Goal: Information Seeking & Learning: Learn about a topic

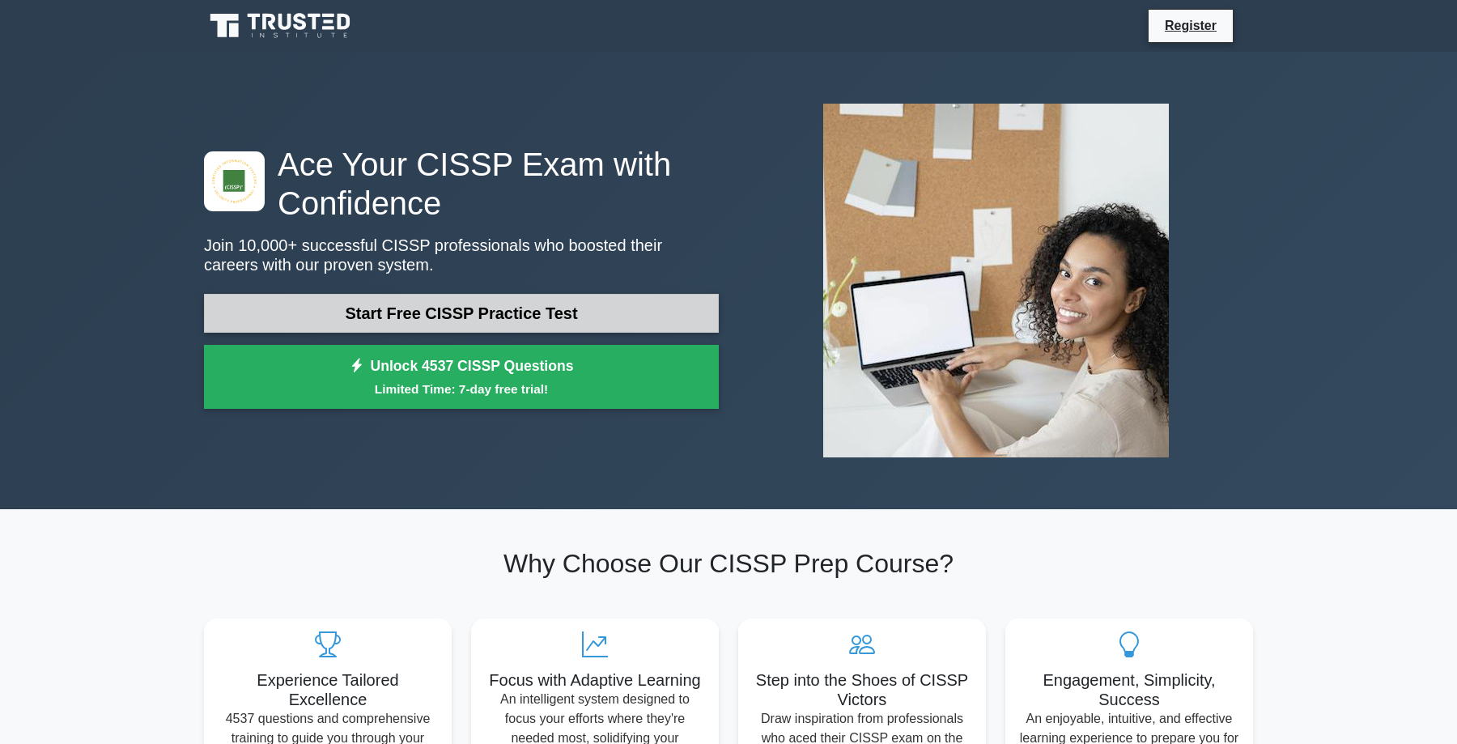
click at [432, 309] on link "Start Free CISSP Practice Test" at bounding box center [461, 313] width 515 height 39
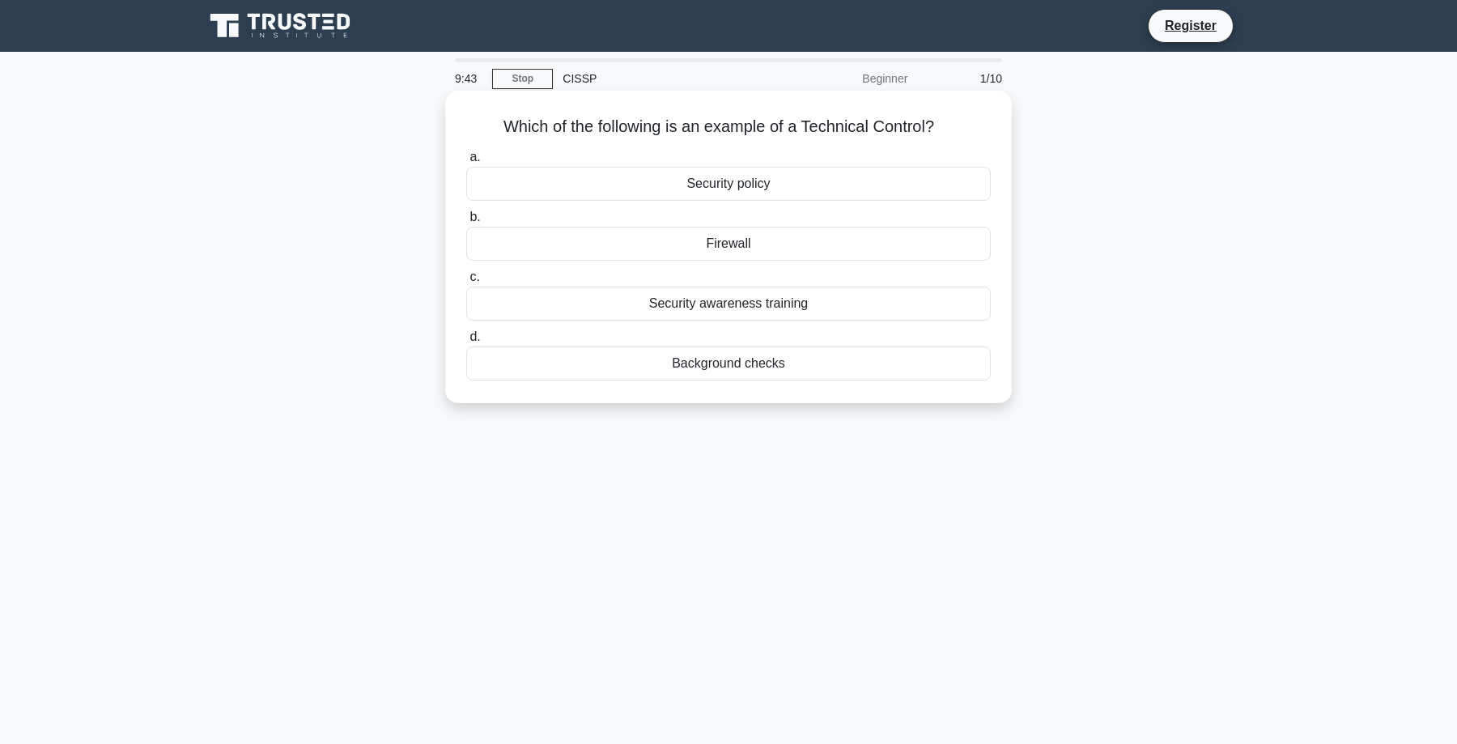
click at [744, 185] on div "Security policy" at bounding box center [728, 184] width 525 height 34
click at [466, 163] on input "a. Security policy" at bounding box center [466, 157] width 0 height 11
click at [729, 366] on div "Risk mitigation" at bounding box center [728, 364] width 525 height 34
click at [466, 342] on input "d. Risk mitigation" at bounding box center [466, 337] width 0 height 11
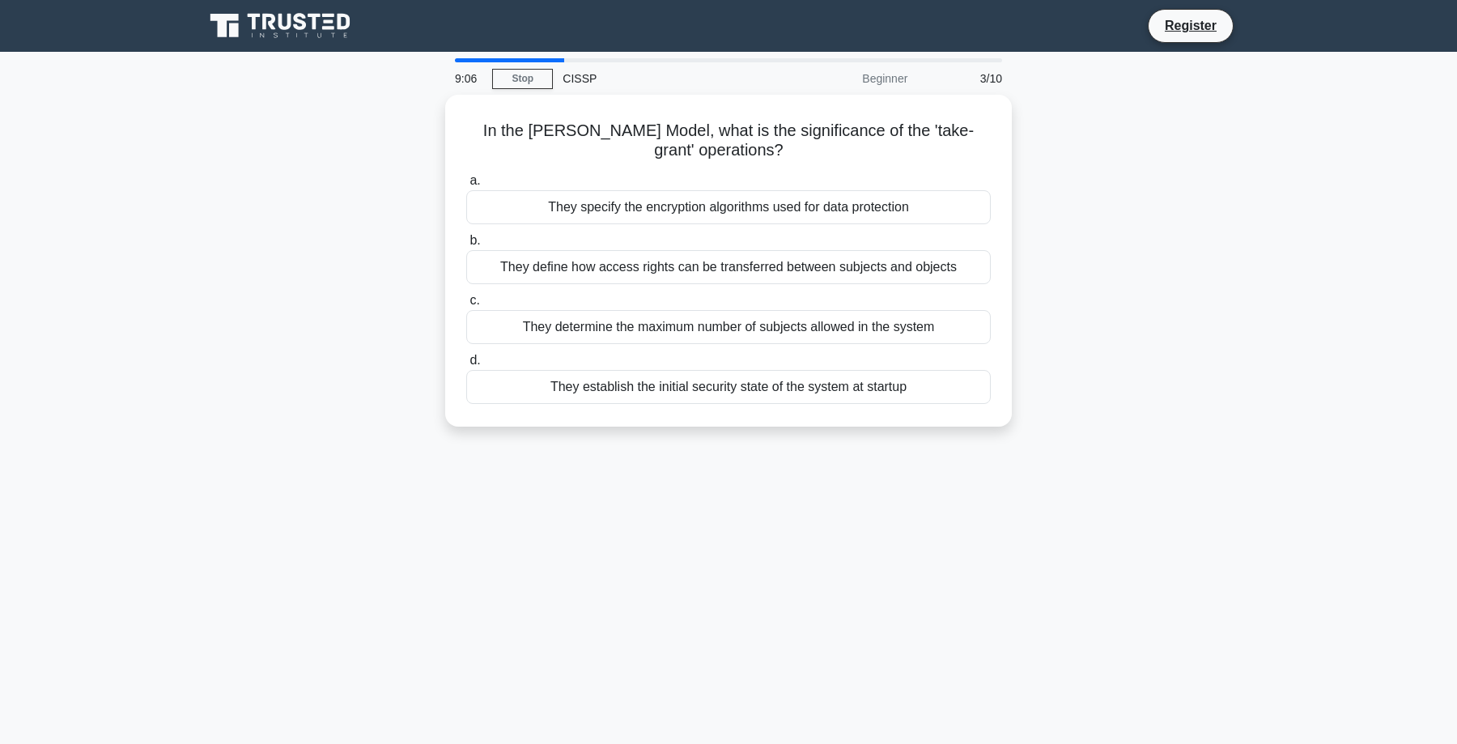
scroll to position [27, 0]
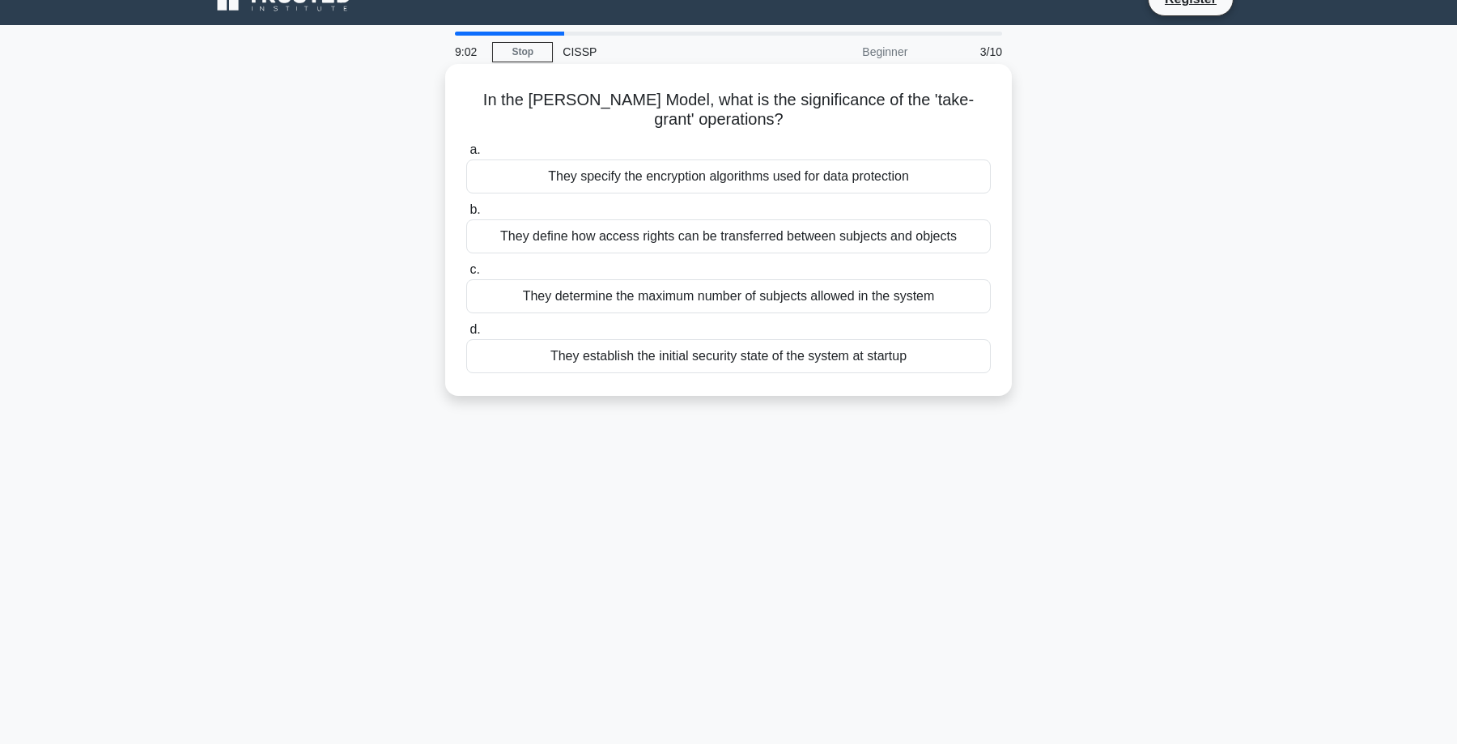
click at [772, 237] on div "They define how access rights can be transferred between subjects and objects" at bounding box center [728, 236] width 525 height 34
click at [466, 215] on input "b. They define how access rights can be transferred between subjects and objects" at bounding box center [466, 210] width 0 height 11
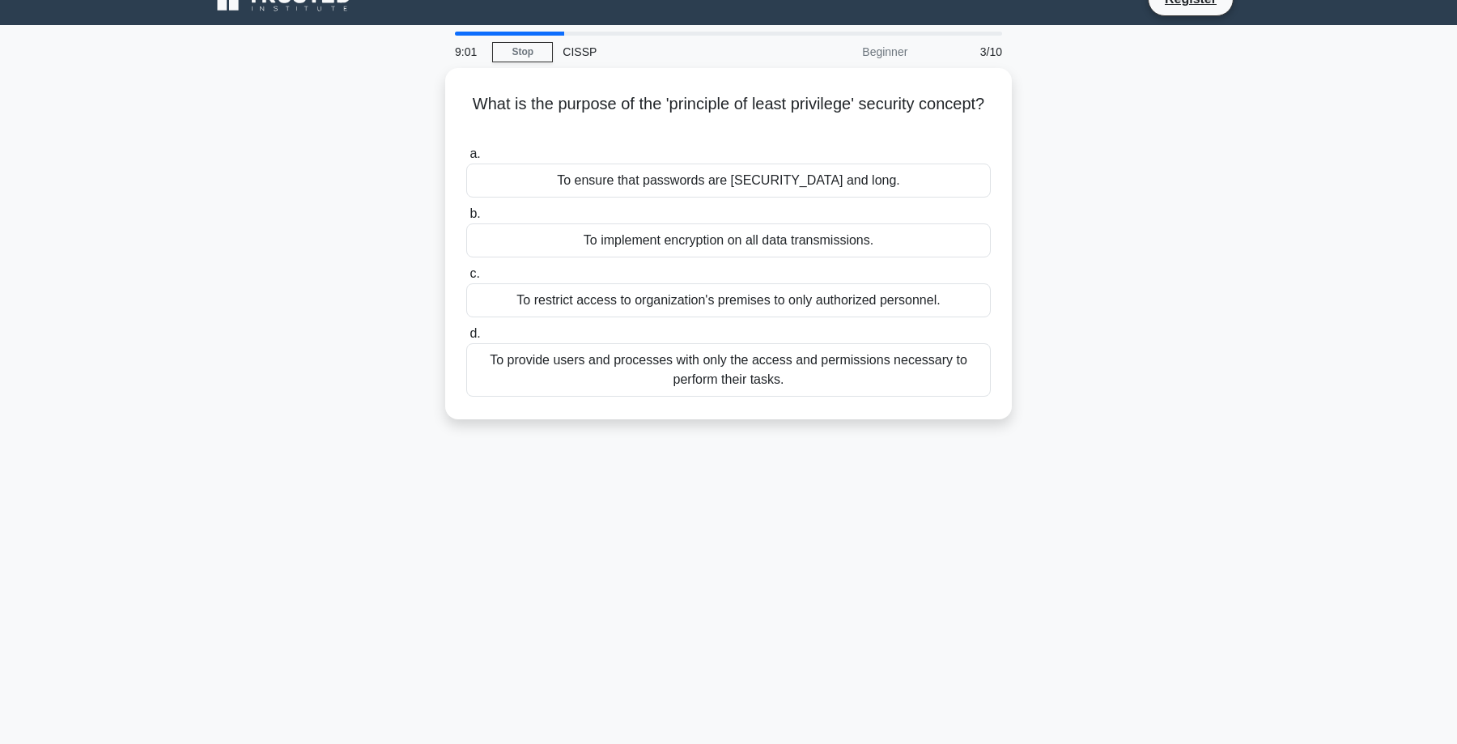
scroll to position [0, 0]
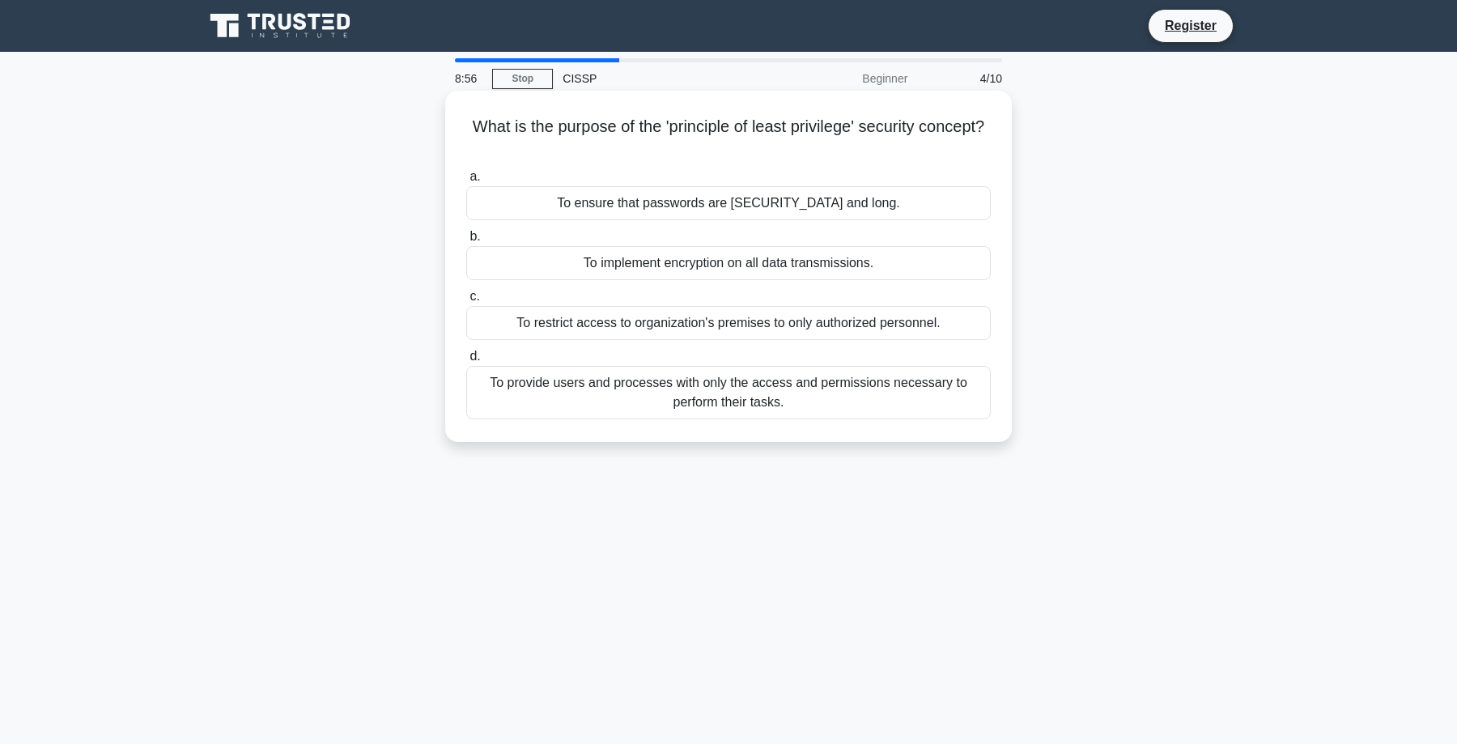
click at [695, 392] on div "To provide users and processes with only the access and permissions necessary t…" at bounding box center [728, 392] width 525 height 53
click at [466, 362] on input "d. To provide users and processes with only the access and permissions necessar…" at bounding box center [466, 356] width 0 height 11
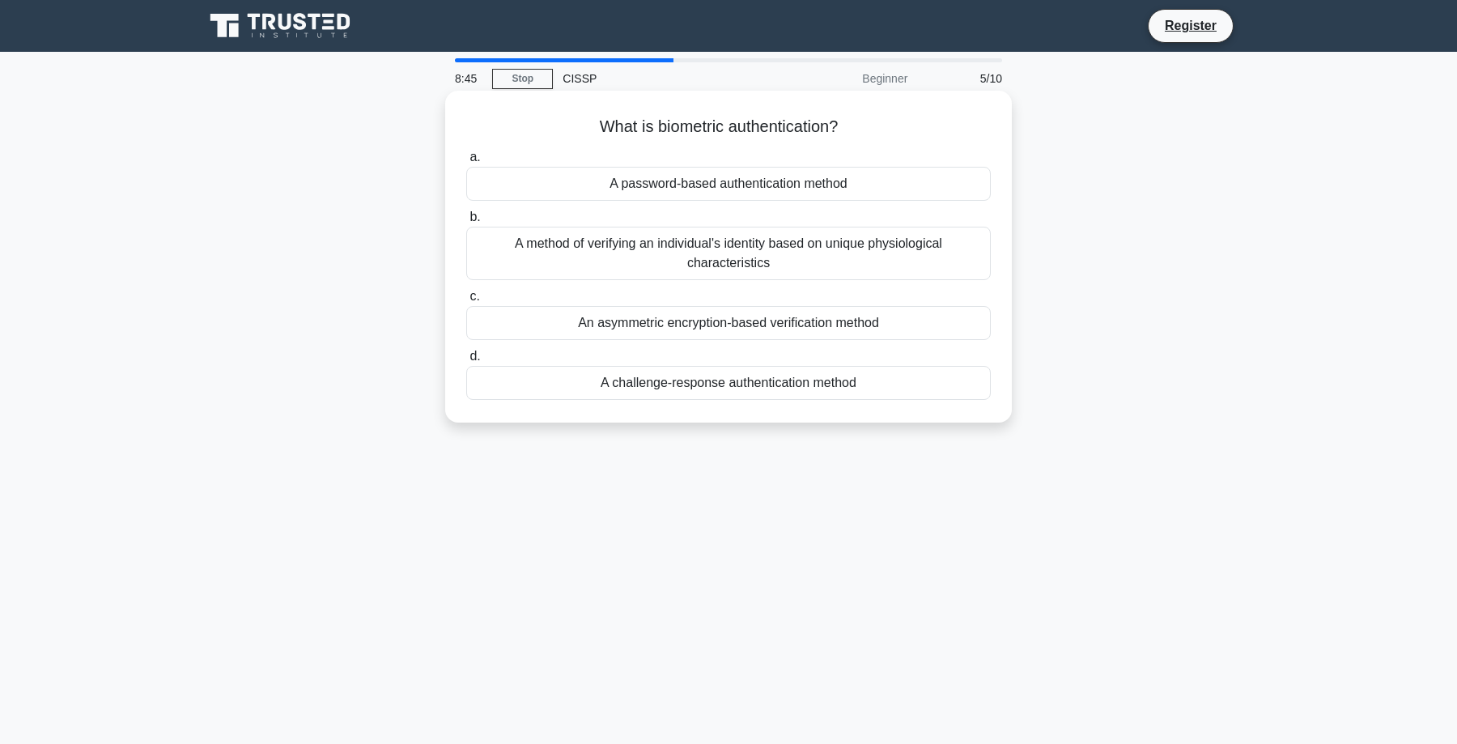
click at [717, 259] on div "A method of verifying an individual's identity based on unique physiological ch…" at bounding box center [728, 253] width 525 height 53
click at [466, 223] on input "b. A method of verifying an individual's identity based on unique physiological…" at bounding box center [466, 217] width 0 height 11
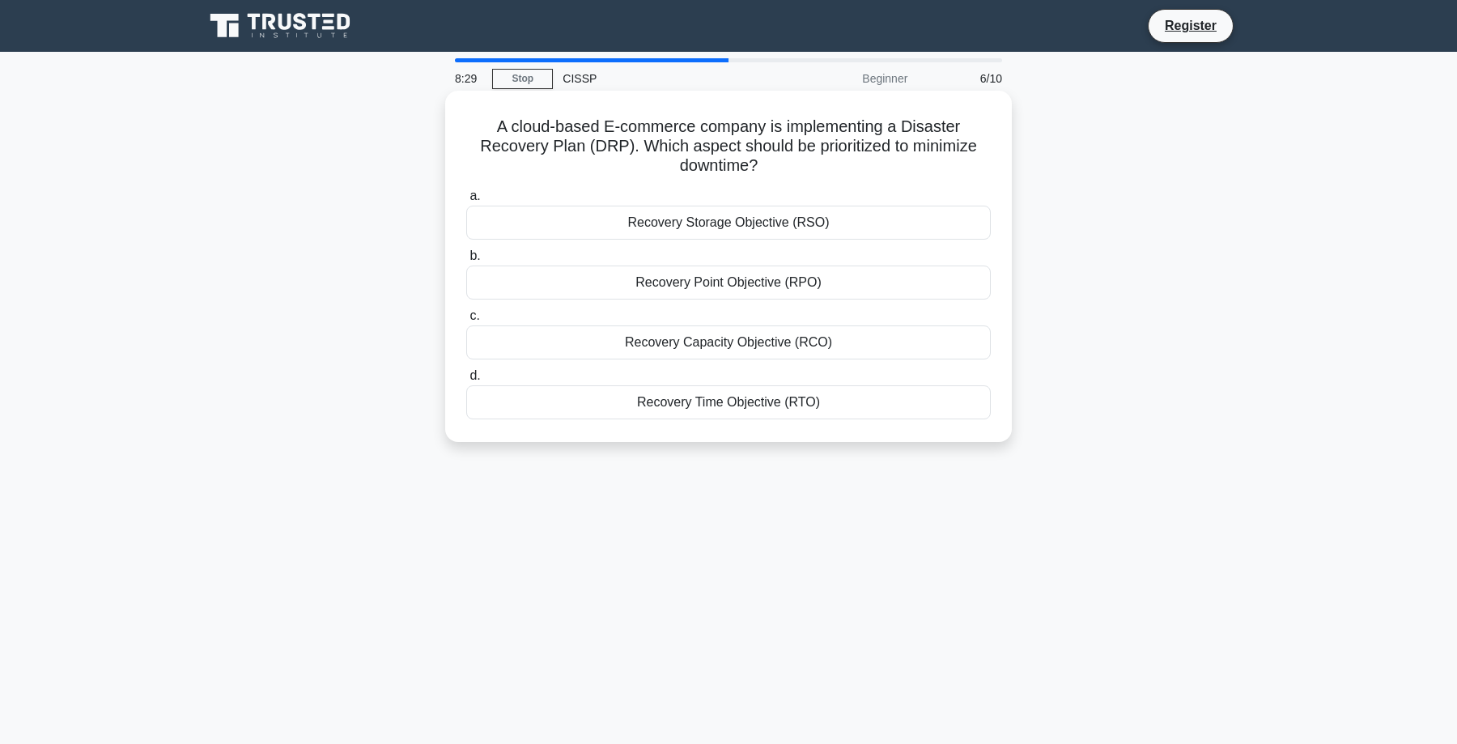
click at [736, 387] on div "Recovery Time Objective (RTO)" at bounding box center [728, 402] width 525 height 34
click at [466, 381] on input "d. Recovery Time Objective (RTO)" at bounding box center [466, 376] width 0 height 11
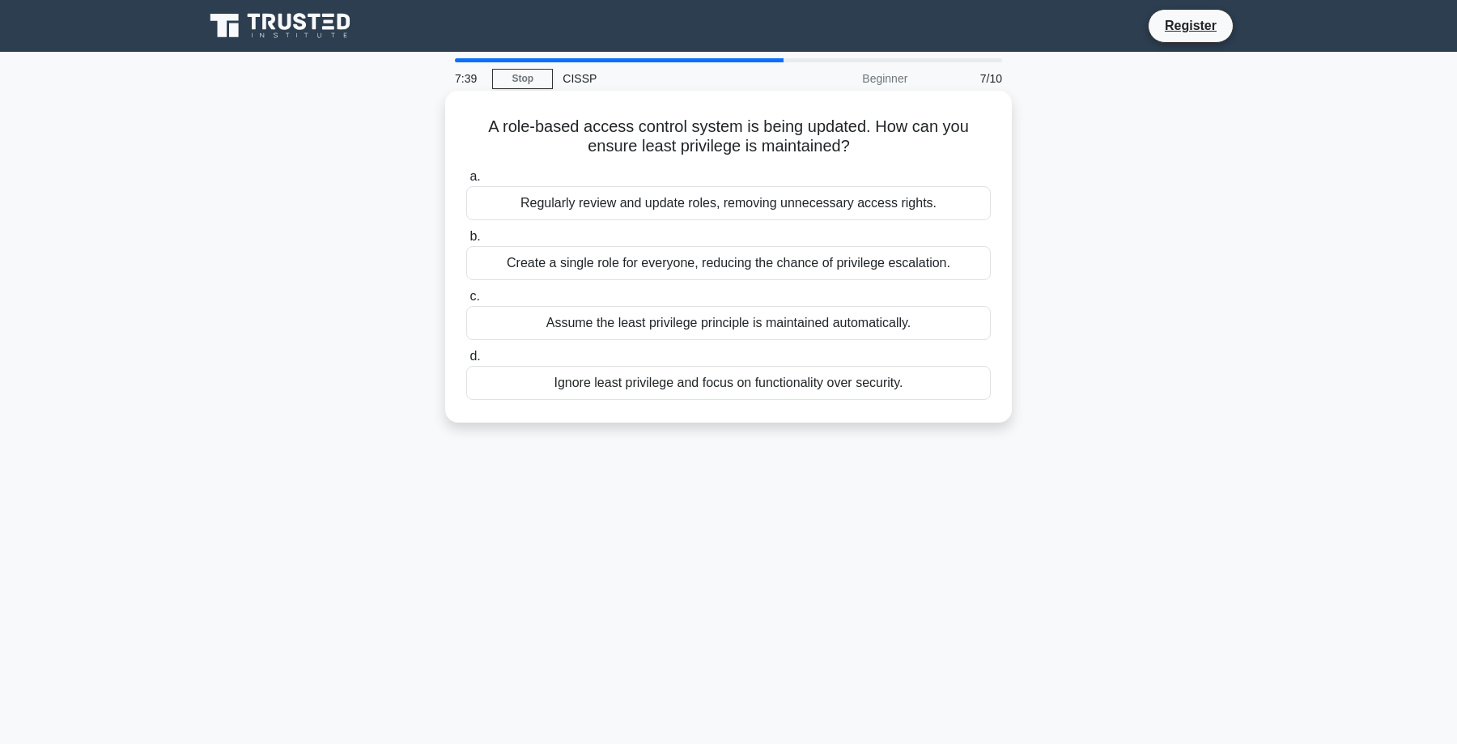
click at [726, 201] on div "Regularly review and update roles, removing unnecessary access rights." at bounding box center [728, 203] width 525 height 34
click at [466, 182] on input "a. Regularly review and update roles, removing unnecessary access rights." at bounding box center [466, 177] width 0 height 11
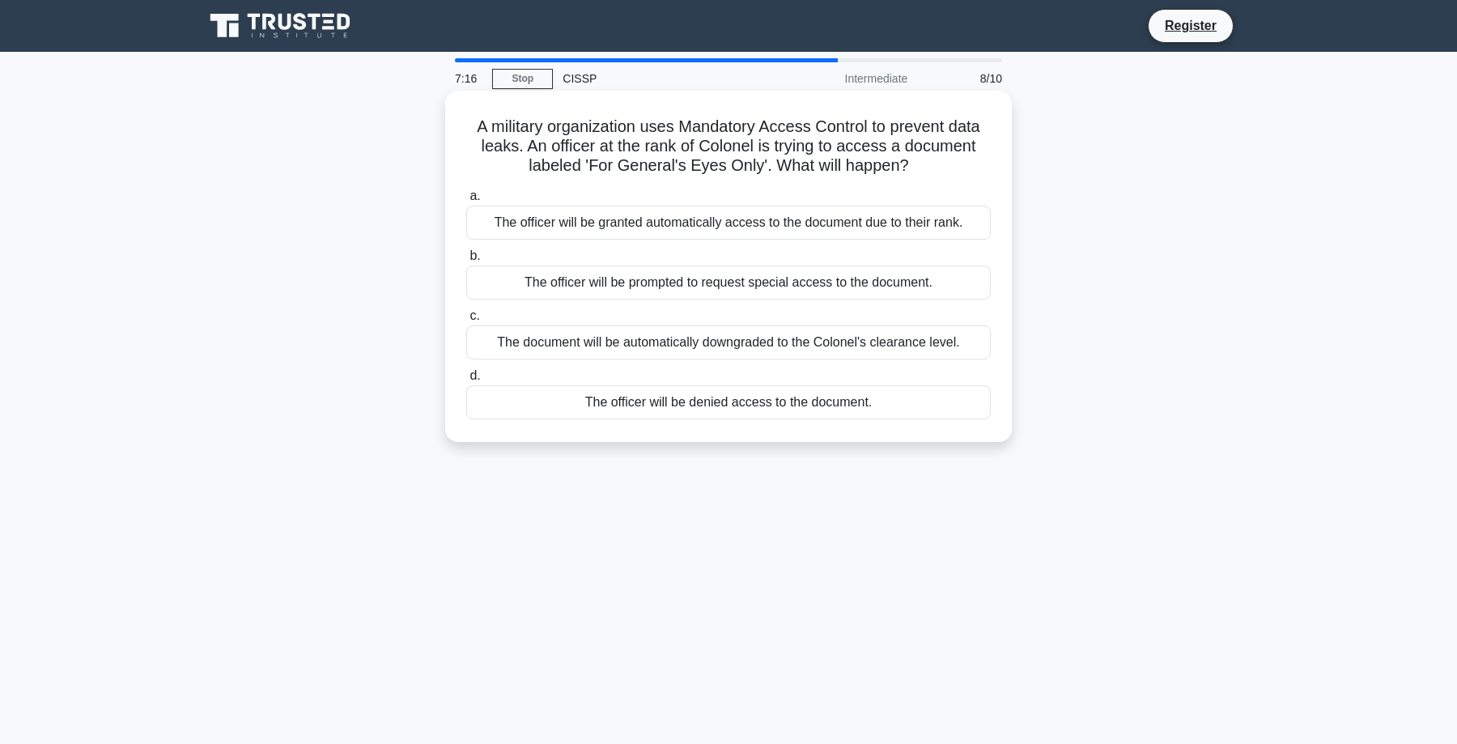
click at [720, 403] on div "The officer will be denied access to the document." at bounding box center [728, 402] width 525 height 34
click at [466, 381] on input "d. The officer will be denied access to the document." at bounding box center [466, 376] width 0 height 11
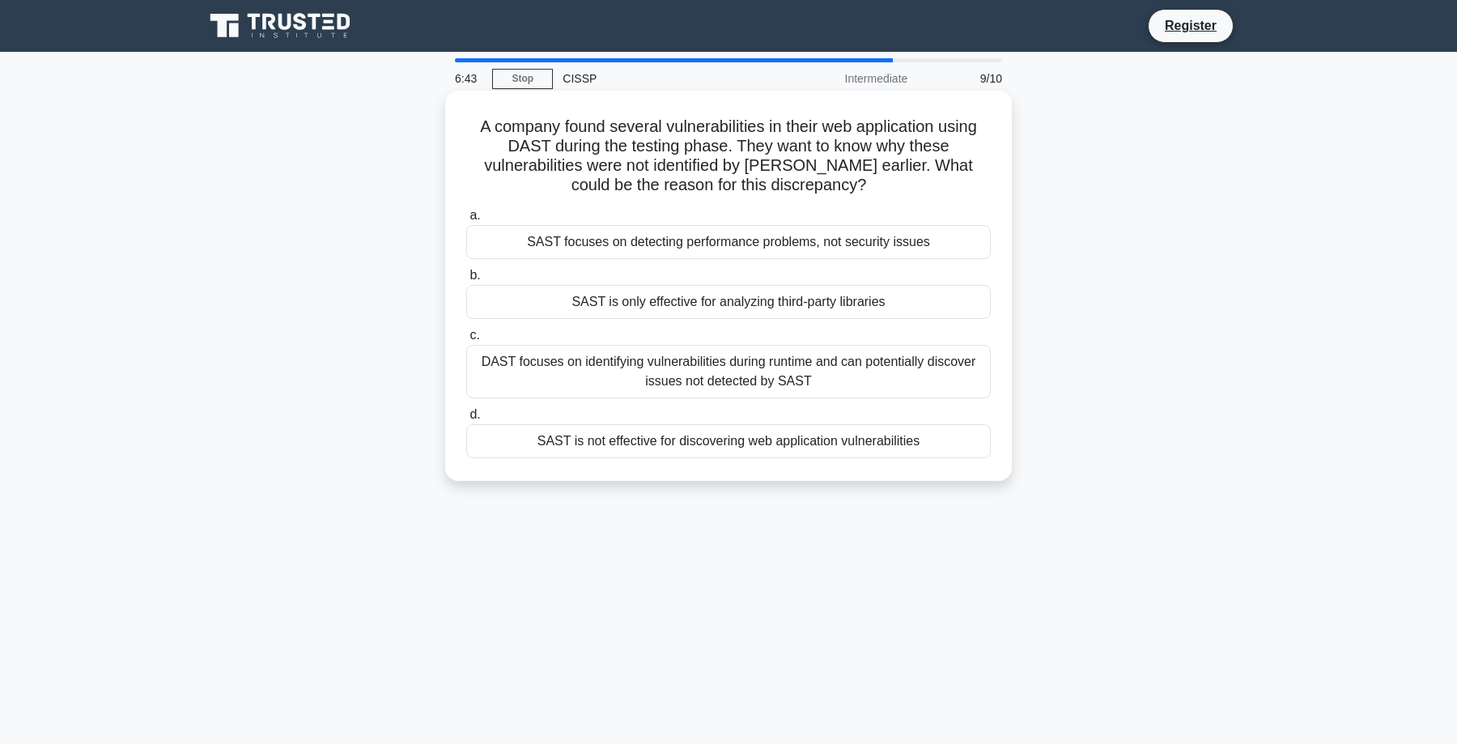
click at [737, 237] on div "SAST focuses on detecting performance problems, not security issues" at bounding box center [728, 242] width 525 height 34
click at [466, 221] on input "a. SAST focuses on detecting performance problems, not security issues" at bounding box center [466, 215] width 0 height 11
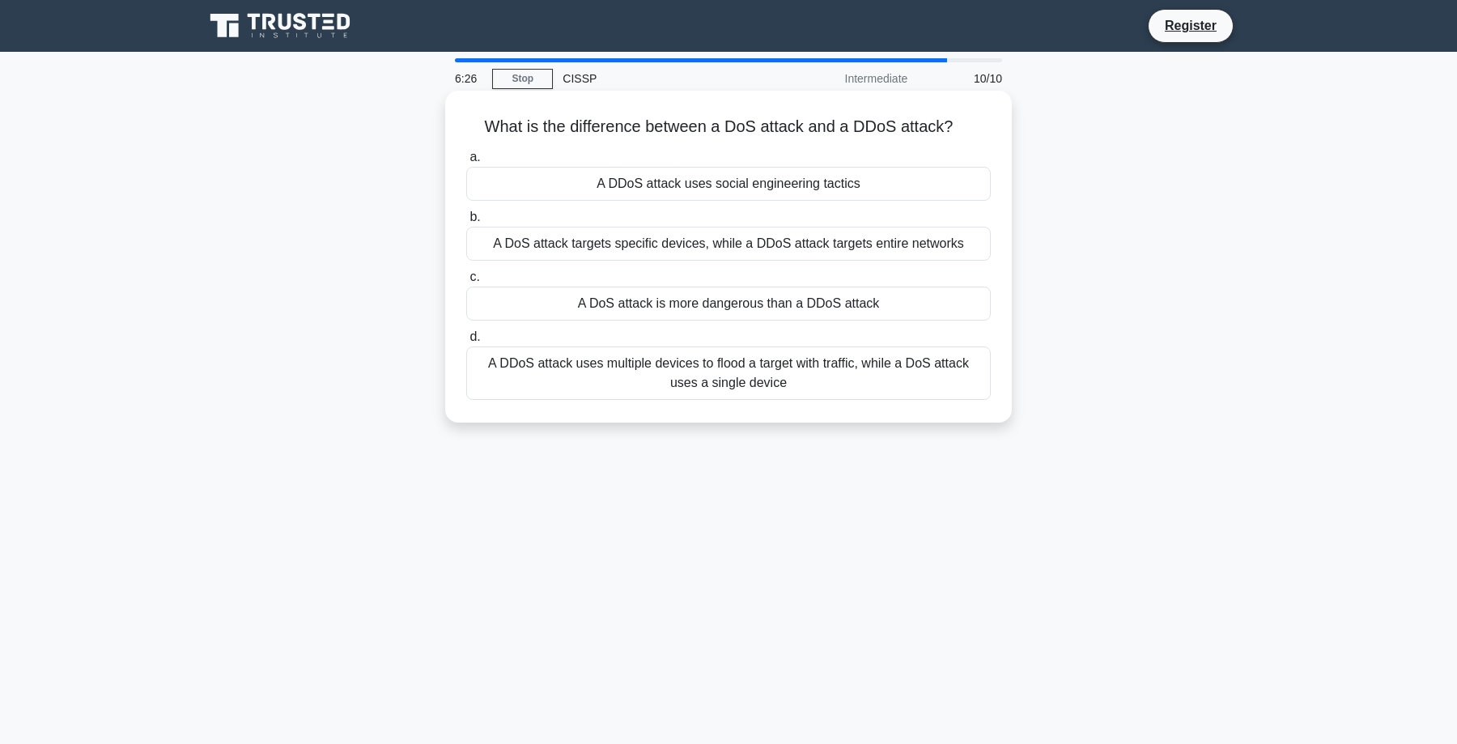
click at [721, 379] on div "A DDoS attack uses multiple devices to flood a target with traffic, while a DoS…" at bounding box center [728, 373] width 525 height 53
click at [466, 342] on input "d. A DDoS attack uses multiple devices to flood a target with traffic, while a …" at bounding box center [466, 337] width 0 height 11
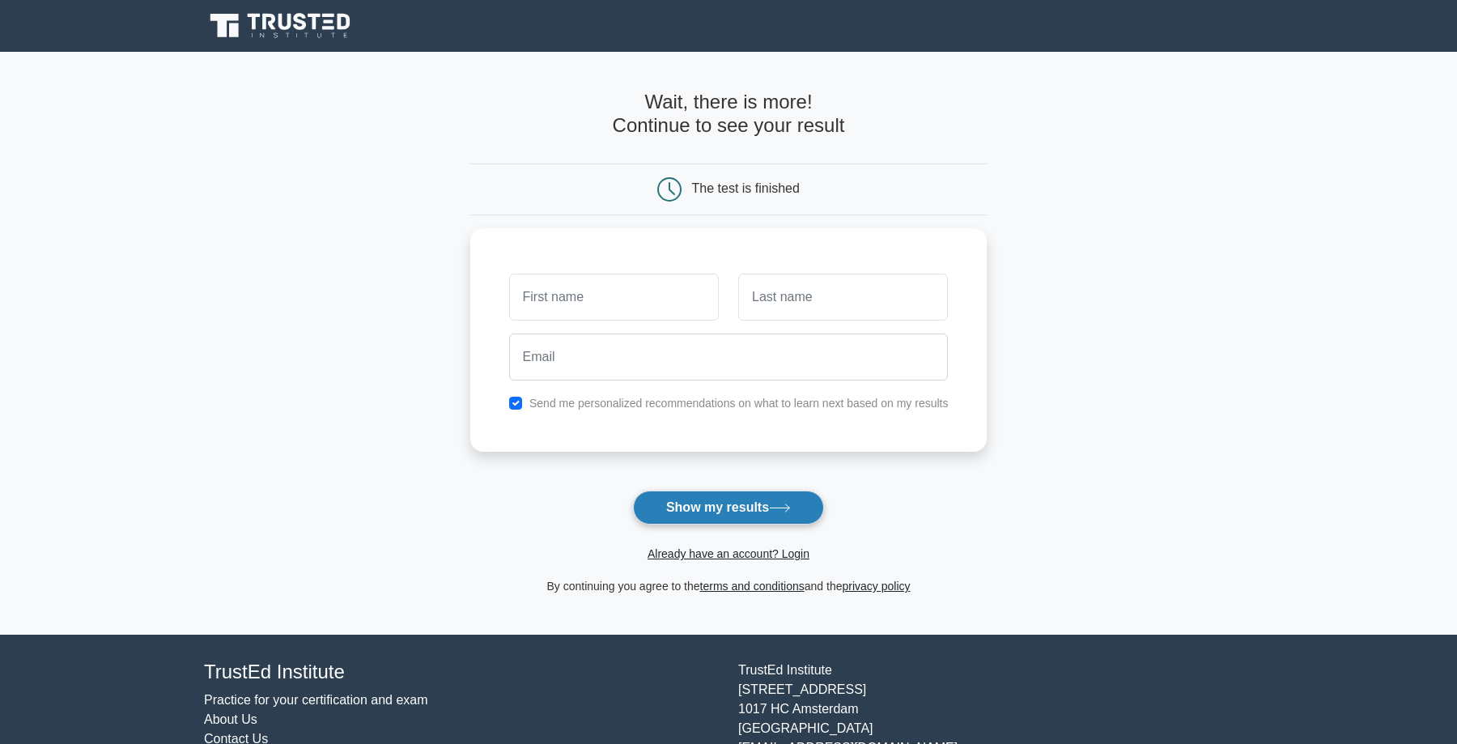
click at [705, 494] on button "Show my results" at bounding box center [728, 508] width 191 height 34
type input "asdf"
click at [797, 299] on input "text" at bounding box center [843, 293] width 210 height 47
type input "sdf"
click at [517, 400] on input "checkbox" at bounding box center [515, 399] width 13 height 13
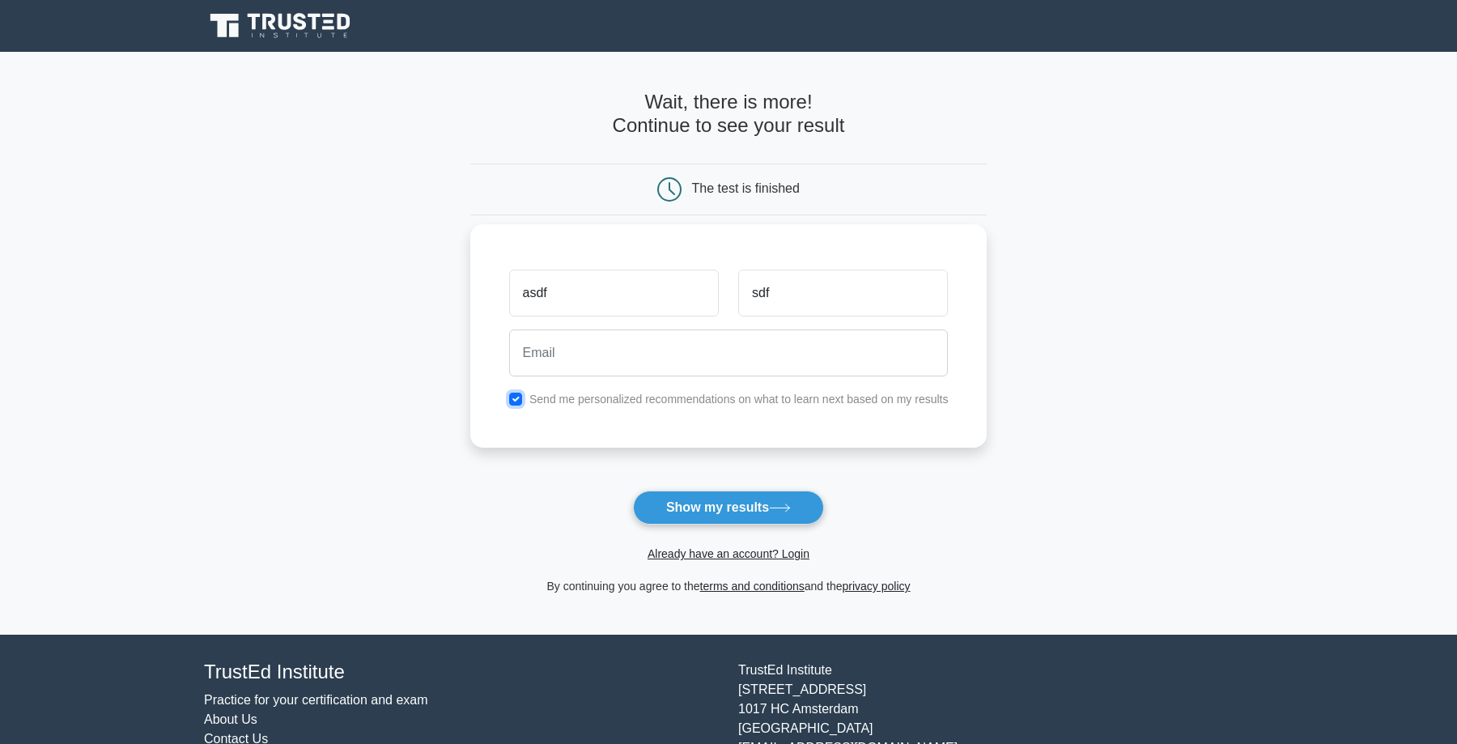
checkbox input "false"
click at [551, 355] on input "email" at bounding box center [729, 353] width 440 height 47
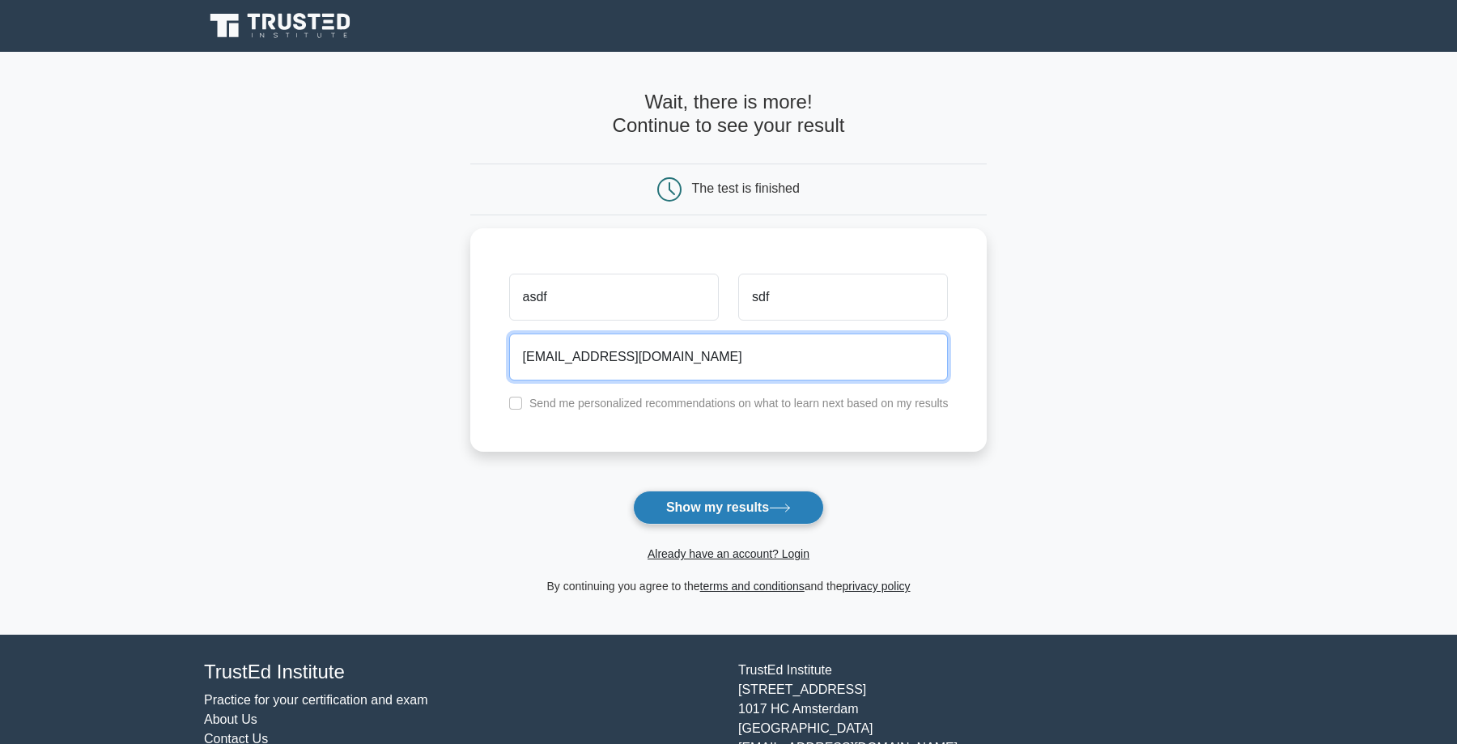
type input "asdf@asdf.co"
click at [711, 511] on button "Show my results" at bounding box center [728, 508] width 191 height 34
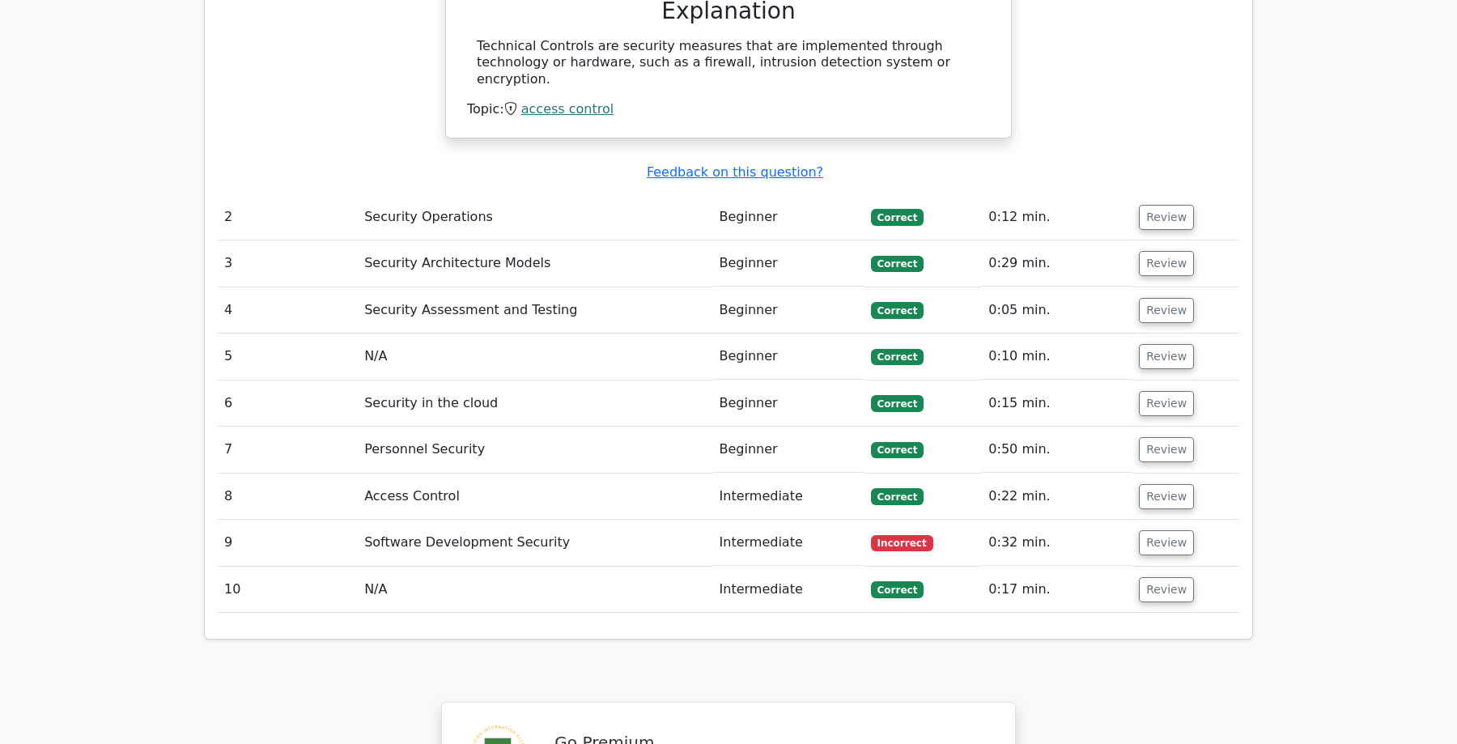
scroll to position [1738, 0]
click at [1164, 529] on button "Review" at bounding box center [1166, 541] width 55 height 25
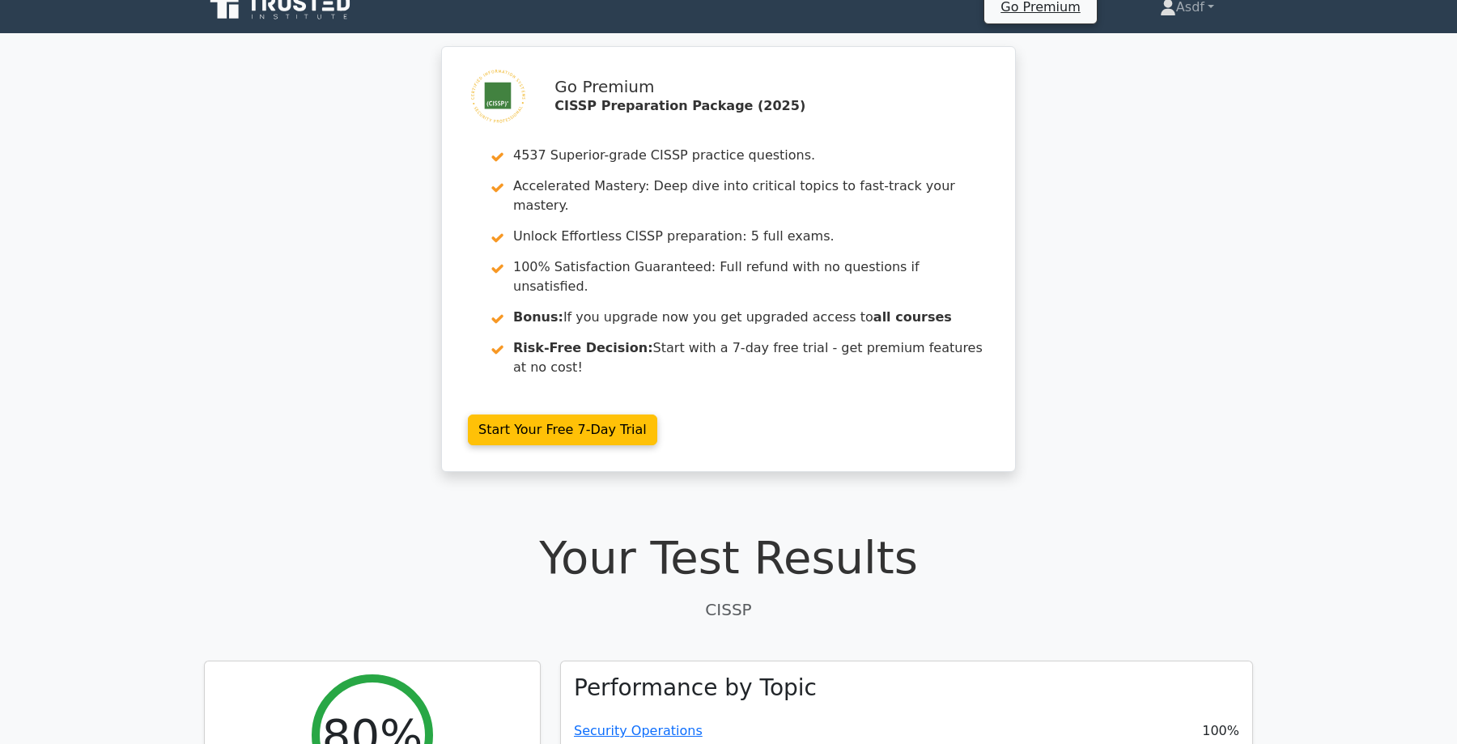
scroll to position [0, 0]
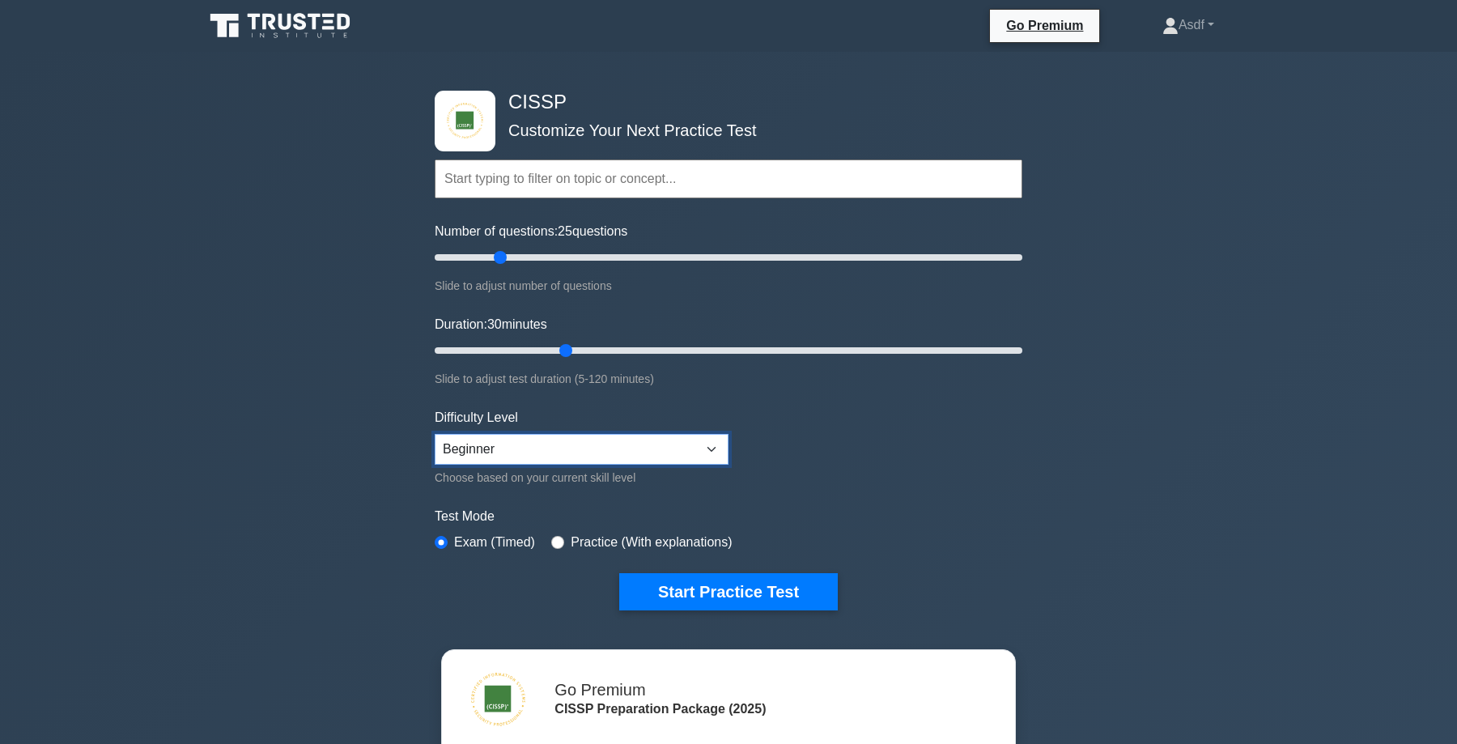
click at [705, 452] on select "Beginner Intermediate Expert" at bounding box center [582, 449] width 294 height 31
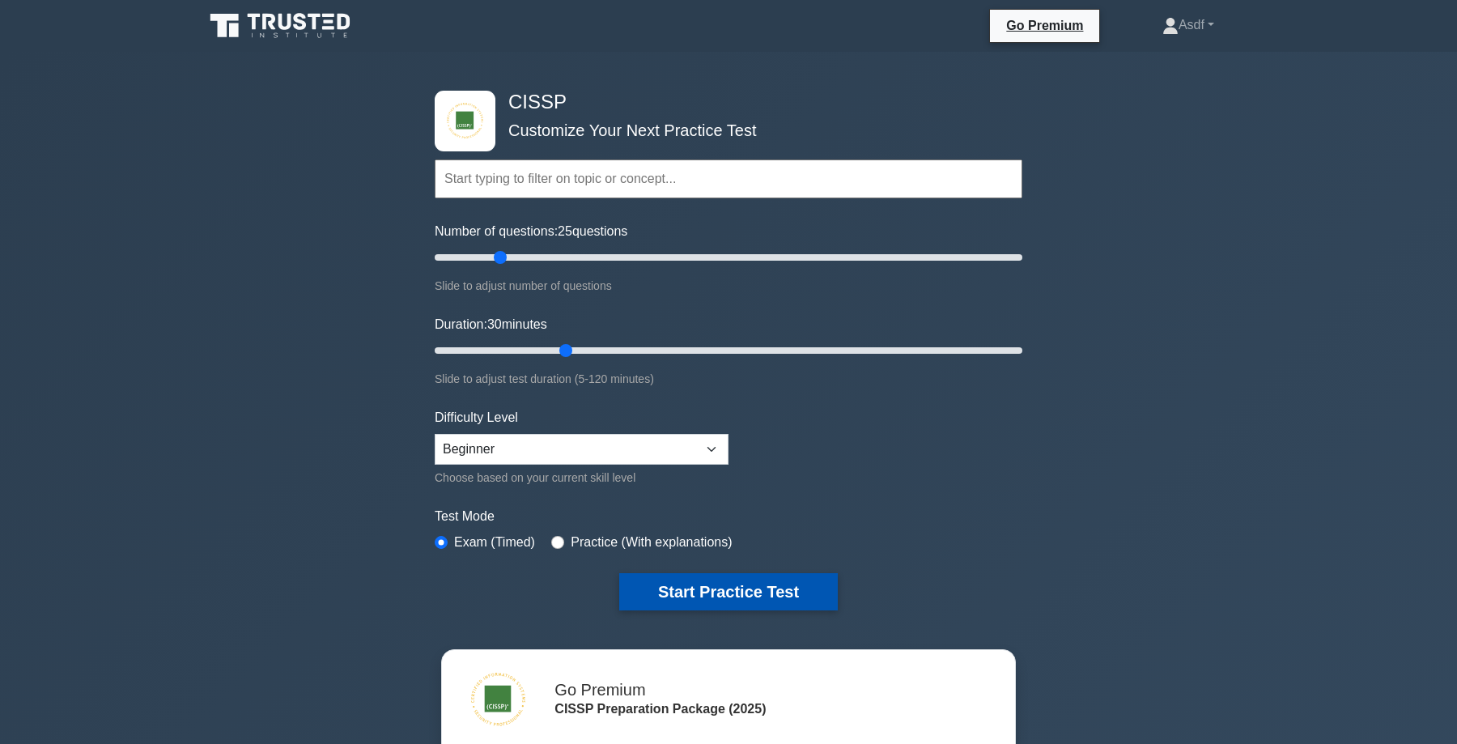
click at [735, 601] on button "Start Practice Test" at bounding box center [728, 591] width 219 height 37
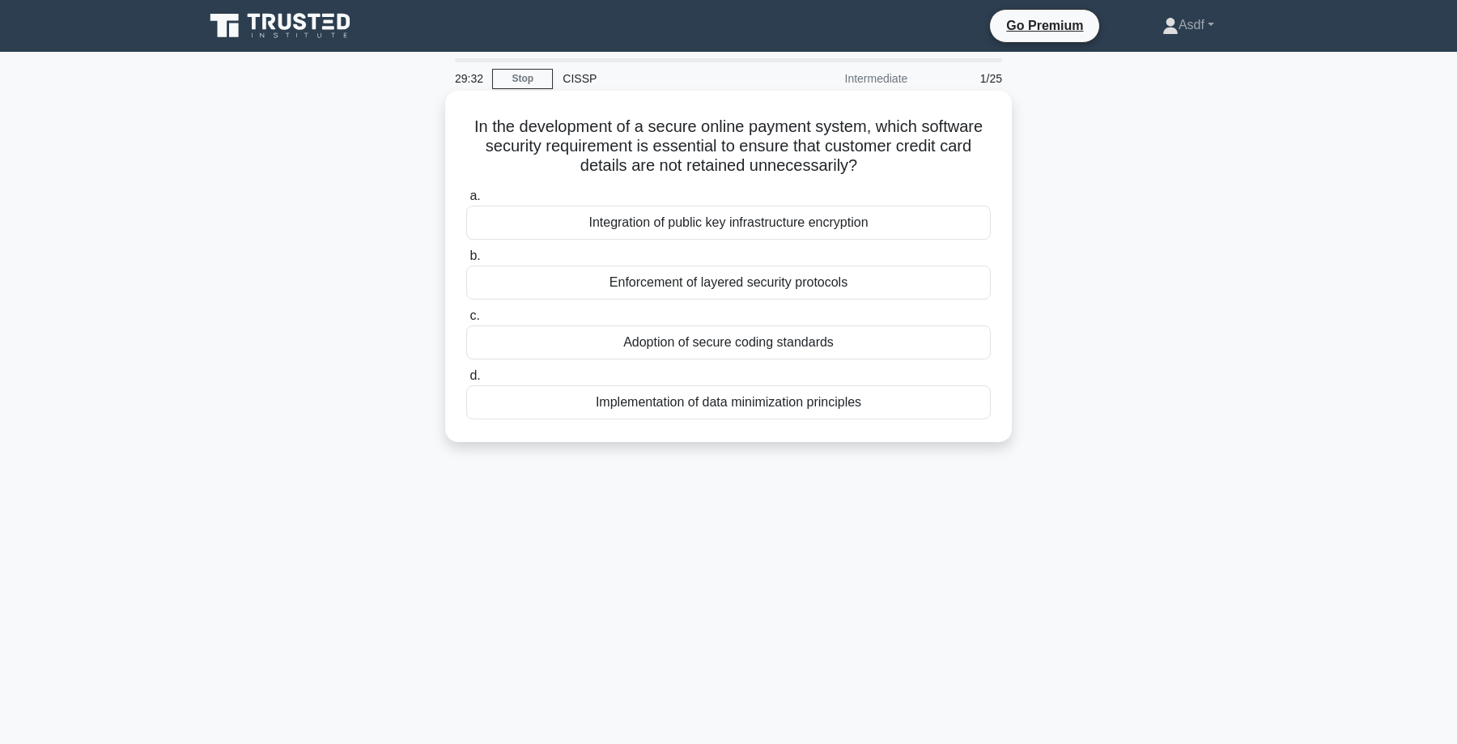
click at [858, 283] on div "Enforcement of layered security protocols" at bounding box center [728, 283] width 525 height 34
click at [466, 262] on input "b. Enforcement of layered security protocols" at bounding box center [466, 256] width 0 height 11
